Goal: Book appointment/travel/reservation

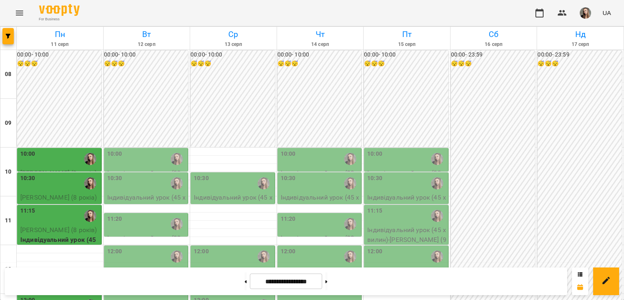
click at [43, 157] on div "10:00" at bounding box center [59, 159] width 79 height 19
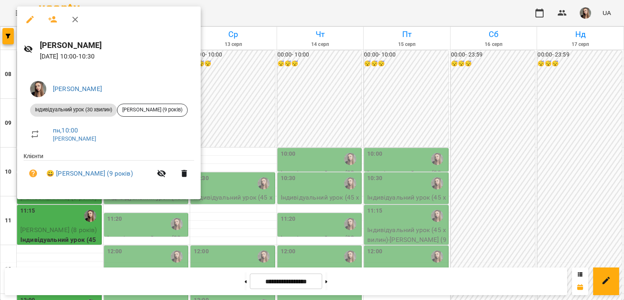
click at [263, 132] on div at bounding box center [312, 150] width 624 height 300
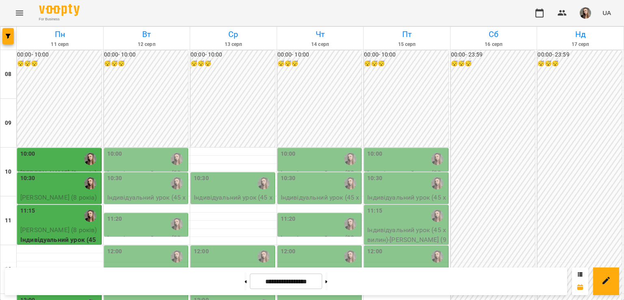
click at [282, 153] on label "10:00" at bounding box center [288, 154] width 15 height 9
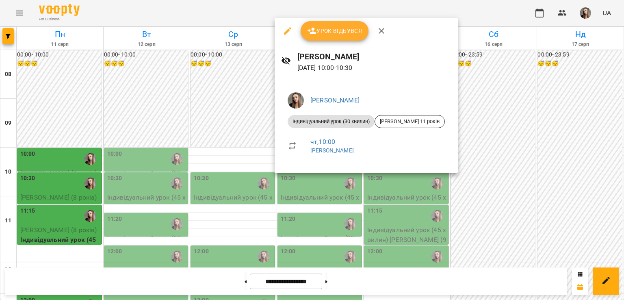
click at [241, 157] on div at bounding box center [312, 150] width 624 height 300
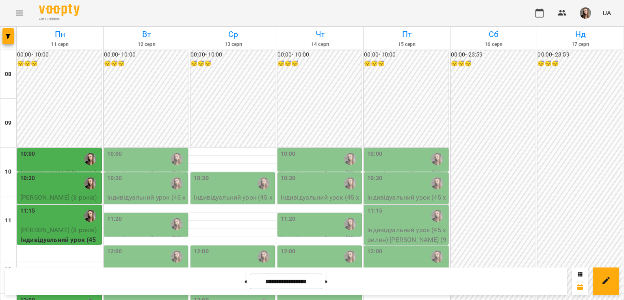
click at [298, 182] on div "10:30" at bounding box center [320, 183] width 79 height 19
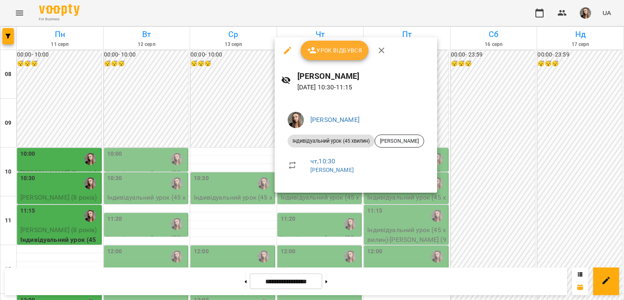
click at [302, 235] on div at bounding box center [312, 150] width 624 height 300
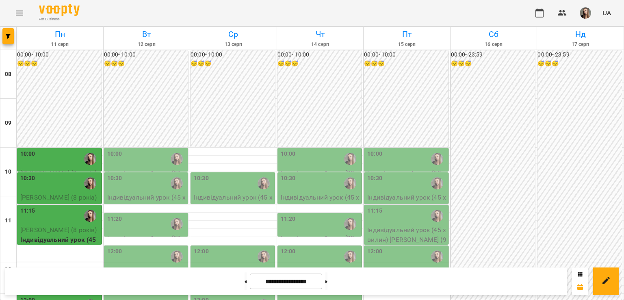
click at [302, 235] on p "Індивідуальний урок (30 хвилин) - Ковтун Марія (11 років)" at bounding box center [320, 247] width 79 height 29
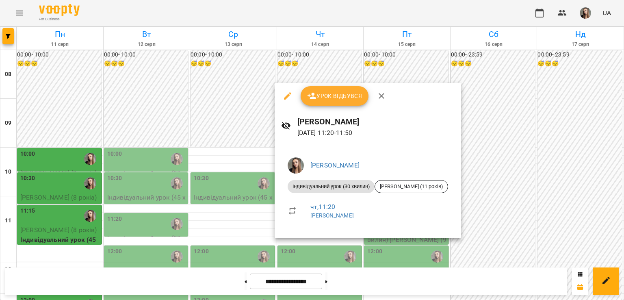
click at [263, 222] on div at bounding box center [312, 150] width 624 height 300
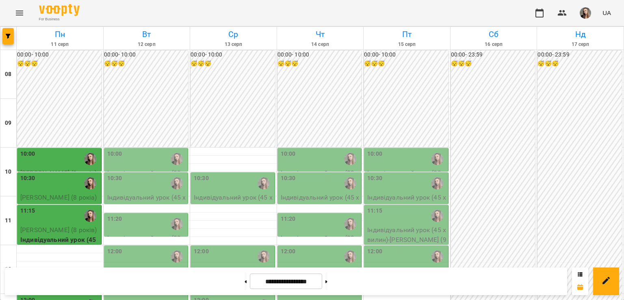
scroll to position [61, 0]
click at [368, 150] on label "10:00" at bounding box center [375, 154] width 15 height 9
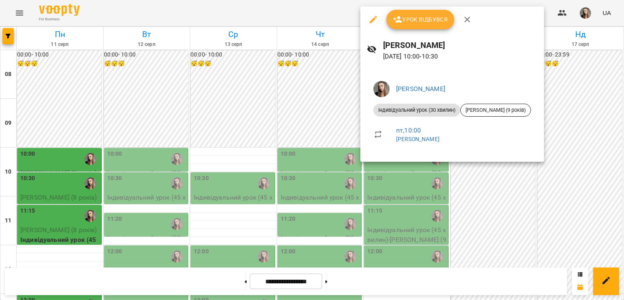
click at [268, 119] on div at bounding box center [312, 150] width 624 height 300
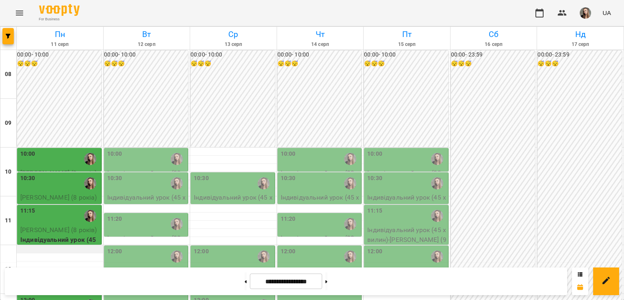
scroll to position [159, 0]
click at [57, 272] on div "12:30" at bounding box center [59, 281] width 79 height 19
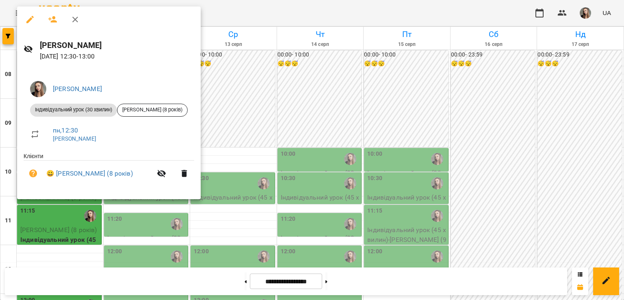
click at [55, 224] on div at bounding box center [312, 150] width 624 height 300
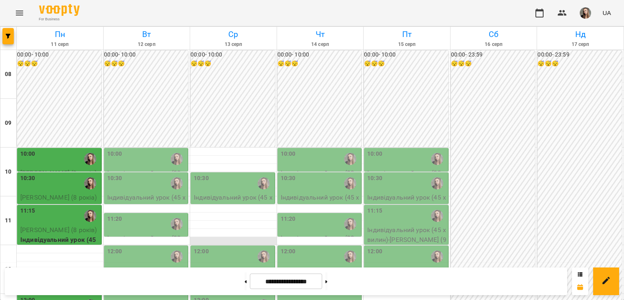
scroll to position [76, 0]
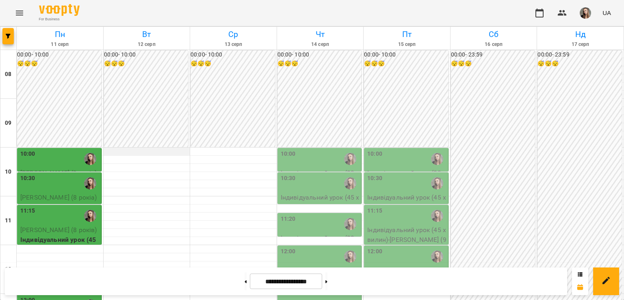
scroll to position [44, 0]
click at [322, 150] on div "10:00" at bounding box center [320, 159] width 79 height 19
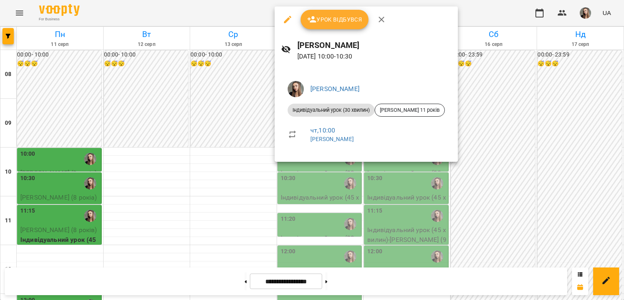
click at [259, 142] on div at bounding box center [312, 150] width 624 height 300
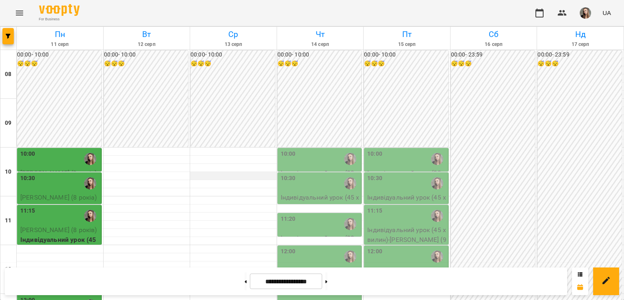
scroll to position [78, 0]
click at [299, 150] on div "10:00" at bounding box center [320, 159] width 79 height 19
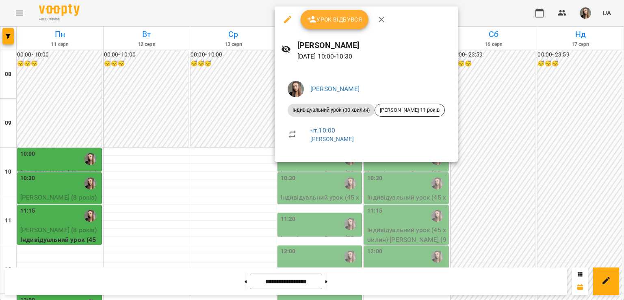
click at [228, 84] on div at bounding box center [312, 150] width 624 height 300
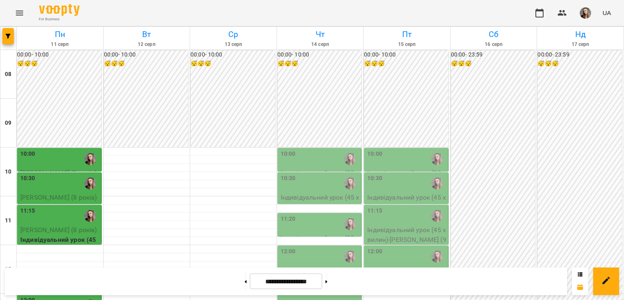
click at [304, 193] on p "Індивідуальний урок (45 хвилин) - [PERSON_NAME]" at bounding box center [320, 202] width 79 height 19
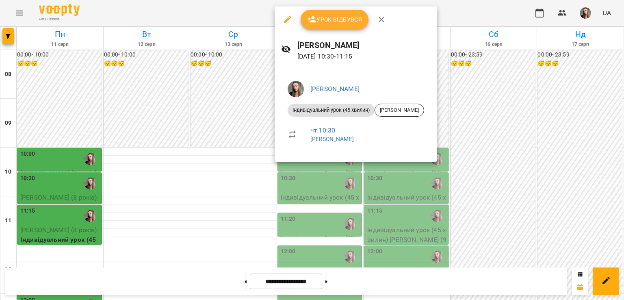
click at [226, 112] on div at bounding box center [312, 150] width 624 height 300
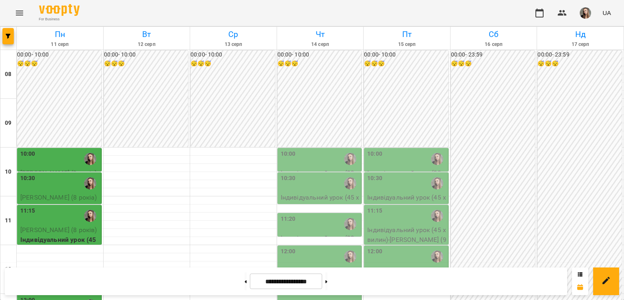
click at [312, 247] on div "12:00" at bounding box center [320, 256] width 79 height 19
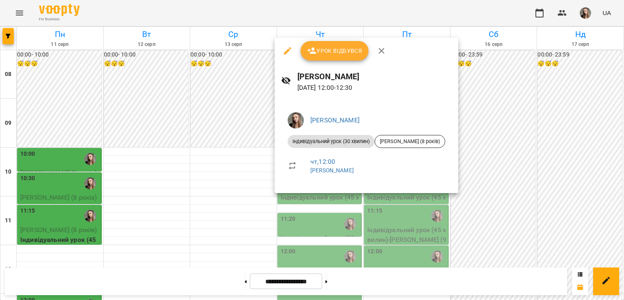
click at [238, 182] on div at bounding box center [312, 150] width 624 height 300
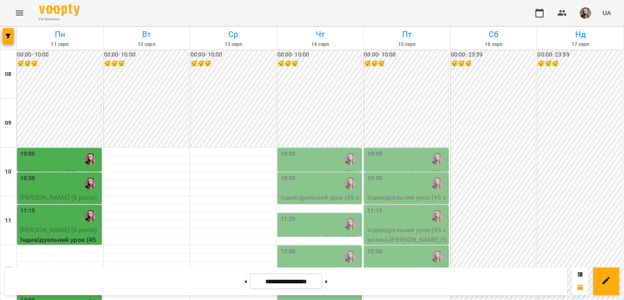
click at [291, 280] on div "12:40" at bounding box center [288, 289] width 15 height 19
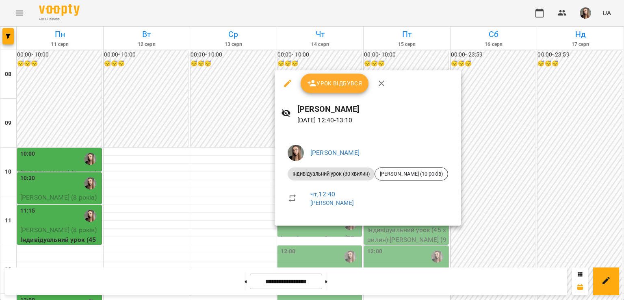
click at [241, 194] on div at bounding box center [312, 150] width 624 height 300
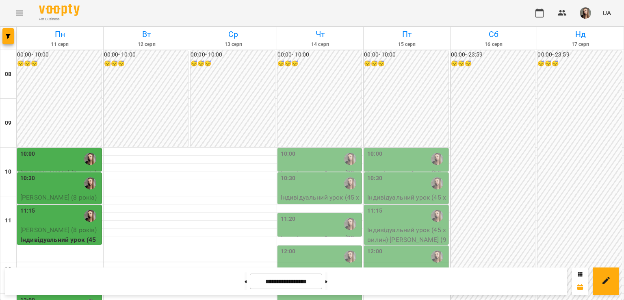
scroll to position [130, 0]
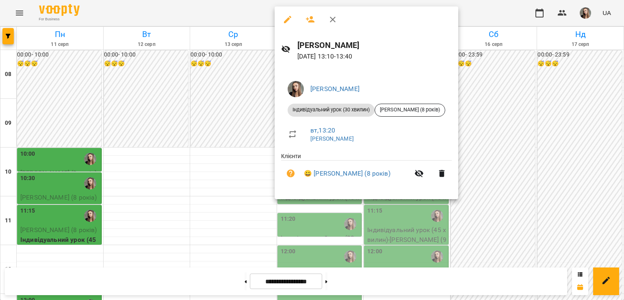
click at [226, 181] on div at bounding box center [312, 150] width 624 height 300
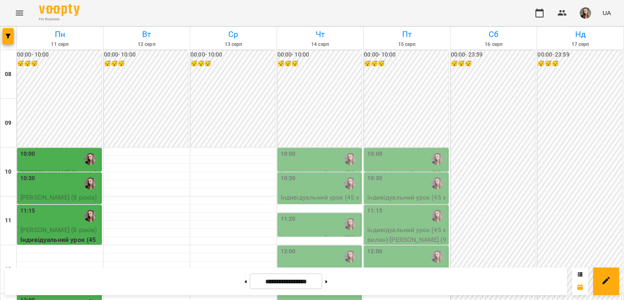
scroll to position [187, 0]
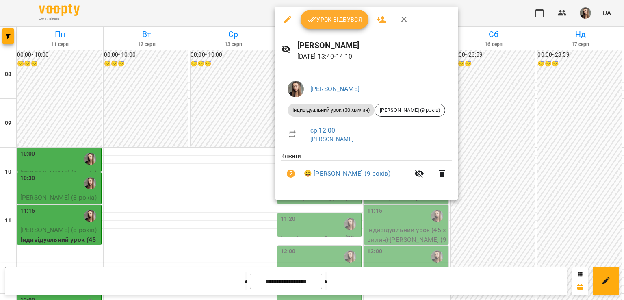
click at [251, 160] on div at bounding box center [312, 150] width 624 height 300
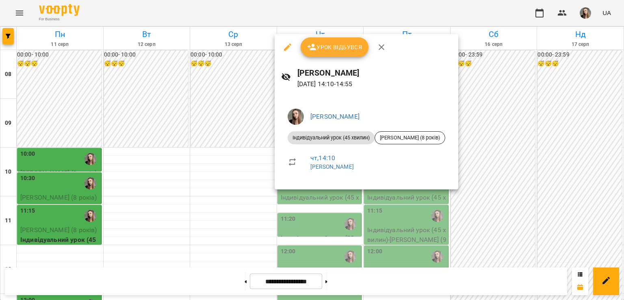
click at [226, 192] on div at bounding box center [312, 150] width 624 height 300
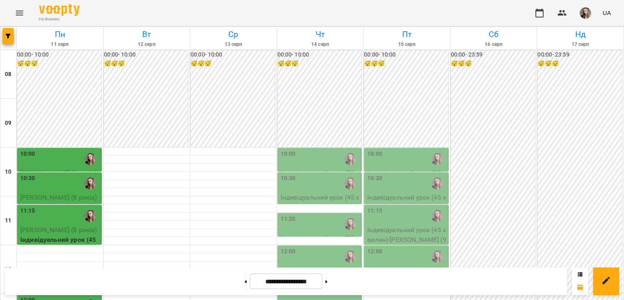
scroll to position [182, 0]
click at [304, 280] on div "12:40" at bounding box center [320, 289] width 79 height 19
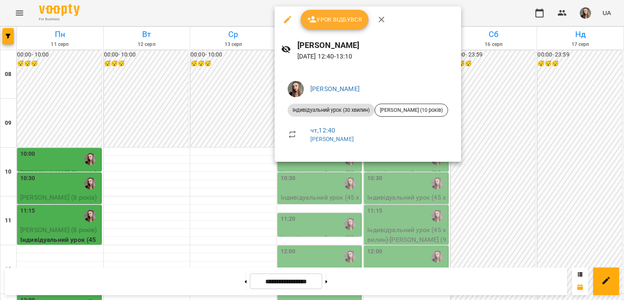
click at [215, 139] on div at bounding box center [312, 150] width 624 height 300
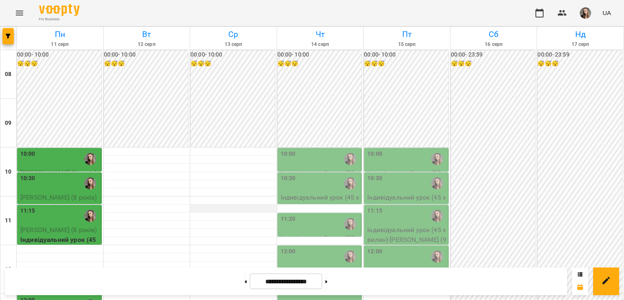
scroll to position [28, 0]
click at [298, 150] on div "10:00" at bounding box center [320, 159] width 79 height 19
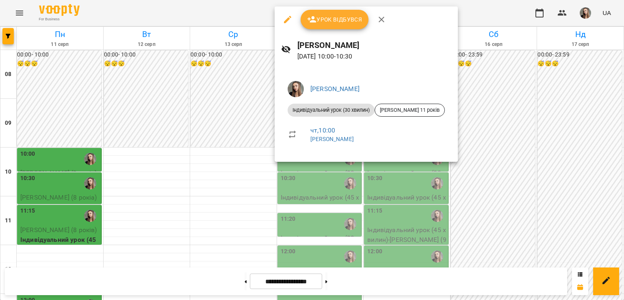
click at [255, 142] on div at bounding box center [312, 150] width 624 height 300
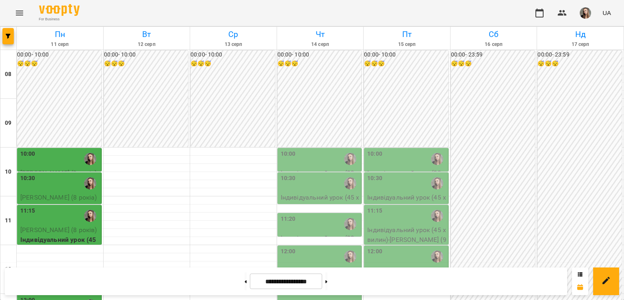
click at [289, 174] on div "10:30" at bounding box center [288, 183] width 15 height 19
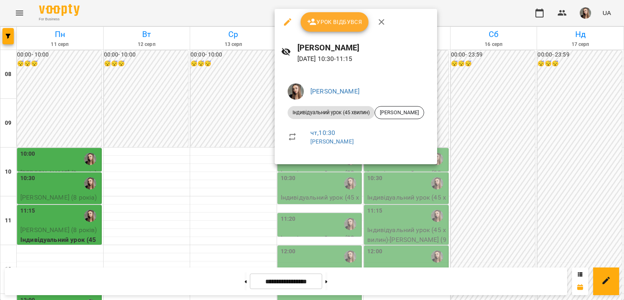
click at [239, 172] on div at bounding box center [312, 150] width 624 height 300
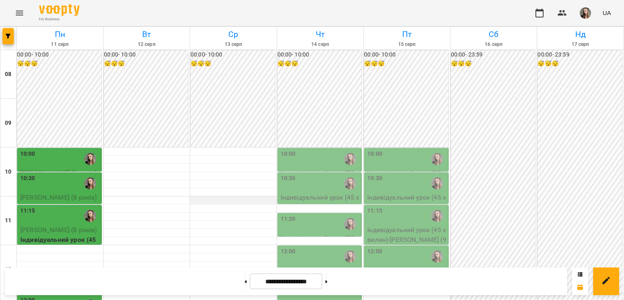
scroll to position [108, 0]
click at [296, 215] on div "11:20" at bounding box center [320, 224] width 79 height 19
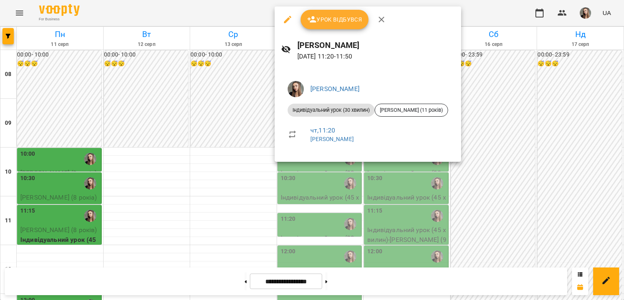
click at [239, 139] on div at bounding box center [312, 150] width 624 height 300
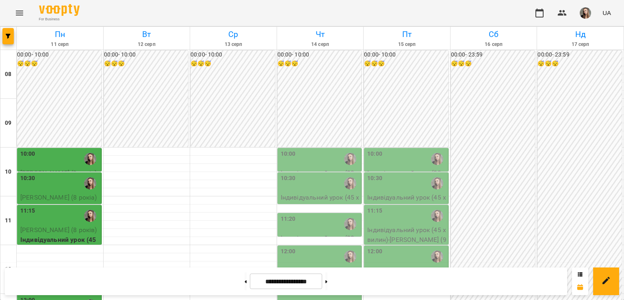
scroll to position [304, 0]
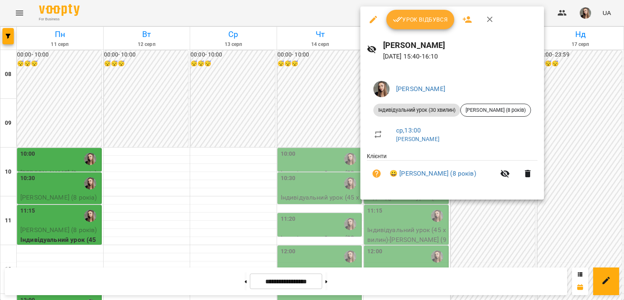
click at [311, 162] on div at bounding box center [312, 150] width 624 height 300
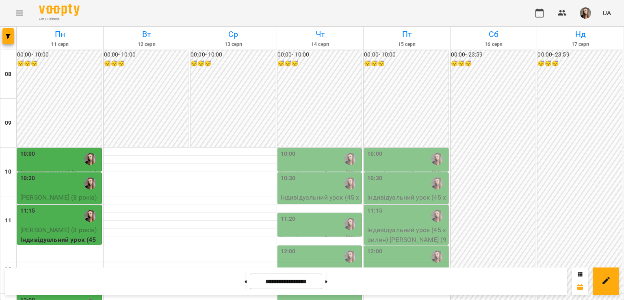
scroll to position [148, 0]
click at [328, 283] on button at bounding box center [327, 281] width 2 height 18
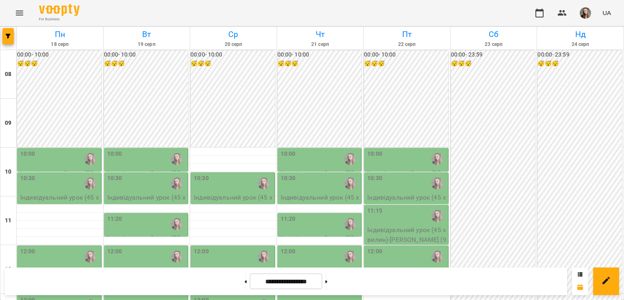
scroll to position [40, 0]
click at [245, 282] on icon at bounding box center [246, 281] width 2 height 3
type input "**********"
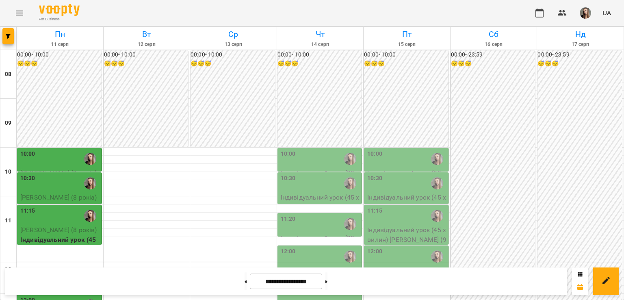
scroll to position [66, 0]
